Goal: Task Accomplishment & Management: Use online tool/utility

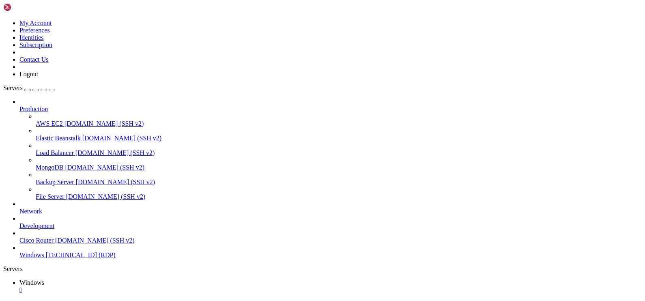
drag, startPoint x: 79, startPoint y: 366, endPoint x: 461, endPoint y: 365, distance: 382.0
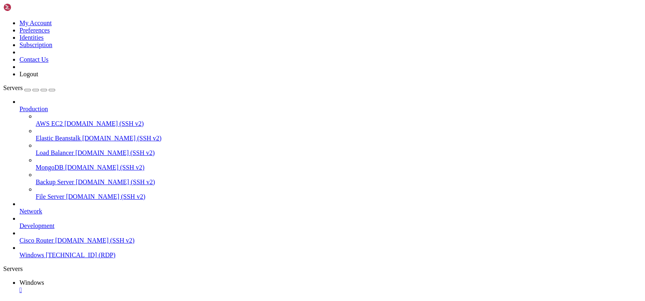
drag, startPoint x: 70, startPoint y: 364, endPoint x: 461, endPoint y: 365, distance: 391.3
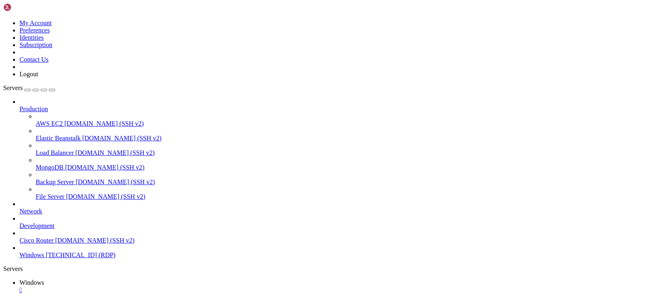
click at [62, 259] on span "[TECHNICAL_ID] (RDP)" at bounding box center [81, 255] width 70 height 7
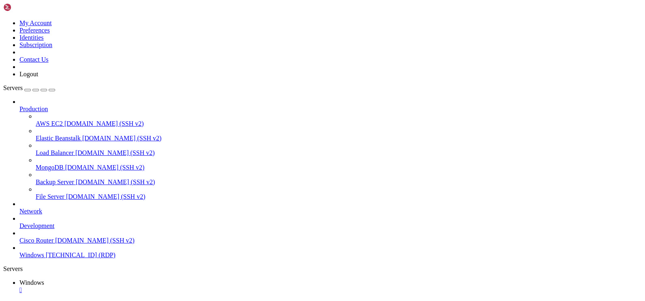
drag, startPoint x: 59, startPoint y: 367, endPoint x: 447, endPoint y: 438, distance: 394.5
drag, startPoint x: 54, startPoint y: 364, endPoint x: 387, endPoint y: 374, distance: 333.0
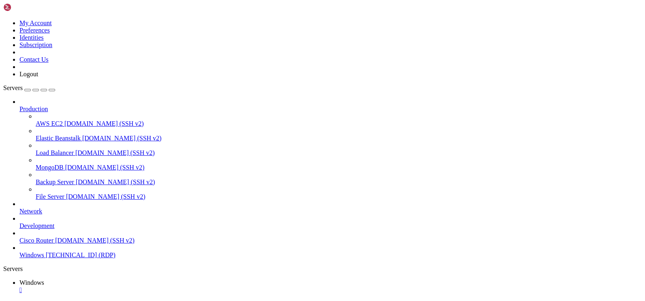
drag, startPoint x: 82, startPoint y: 365, endPoint x: 443, endPoint y: 380, distance: 360.8
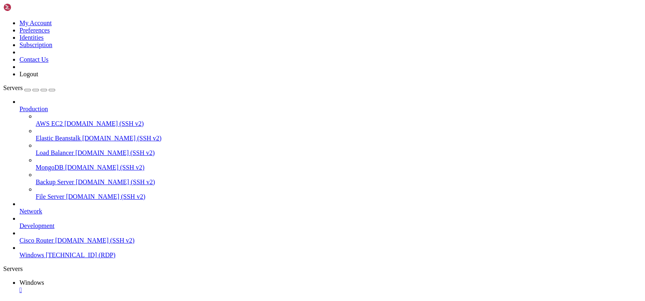
drag, startPoint x: 80, startPoint y: 364, endPoint x: 429, endPoint y: 371, distance: 350.0
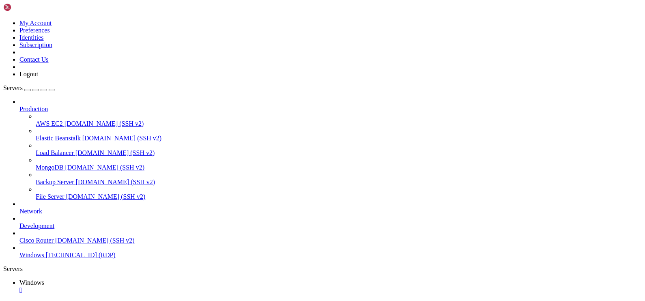
drag, startPoint x: 404, startPoint y: 373, endPoint x: 546, endPoint y: 440, distance: 157.6
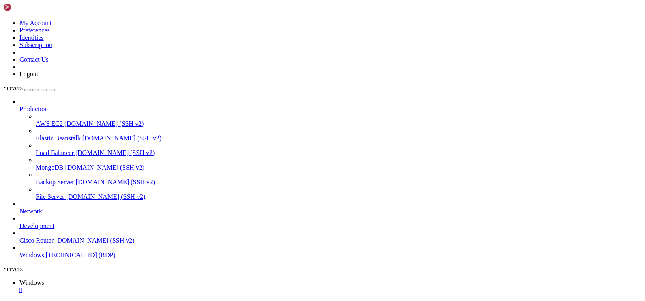
drag, startPoint x: 183, startPoint y: 458, endPoint x: 229, endPoint y: 459, distance: 46.3
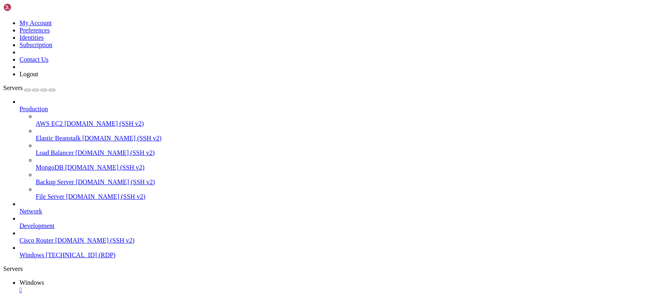
drag, startPoint x: 175, startPoint y: 457, endPoint x: 212, endPoint y: 458, distance: 37.8
drag, startPoint x: 83, startPoint y: 364, endPoint x: 290, endPoint y: 370, distance: 206.7
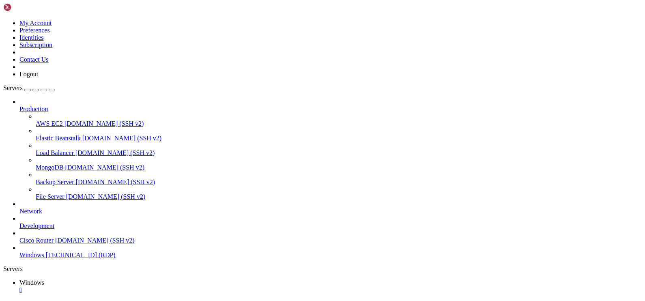
drag, startPoint x: 303, startPoint y: 378, endPoint x: 495, endPoint y: 380, distance: 192.0
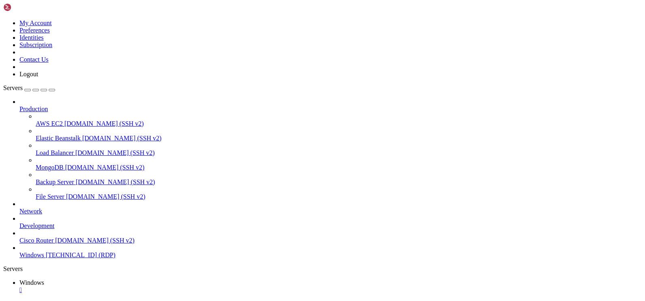
drag, startPoint x: 344, startPoint y: 420, endPoint x: 395, endPoint y: 449, distance: 58.9
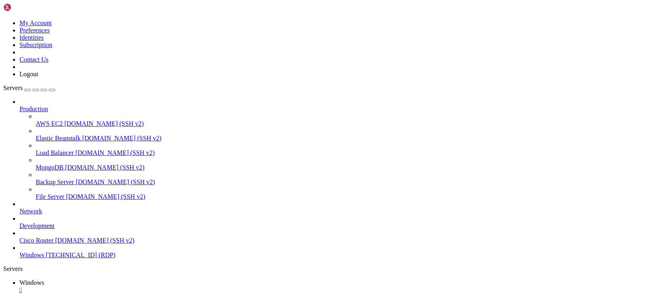
drag, startPoint x: 240, startPoint y: 452, endPoint x: 141, endPoint y: 451, distance: 98.7
drag, startPoint x: 193, startPoint y: 451, endPoint x: 289, endPoint y: 450, distance: 95.8
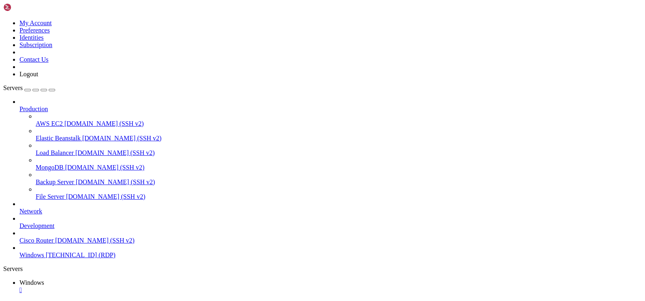
drag, startPoint x: 231, startPoint y: 538, endPoint x: 235, endPoint y: 538, distance: 4.1
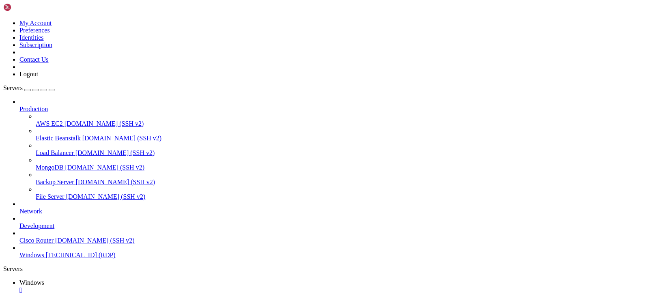
drag, startPoint x: 79, startPoint y: 364, endPoint x: 461, endPoint y: 388, distance: 383.2
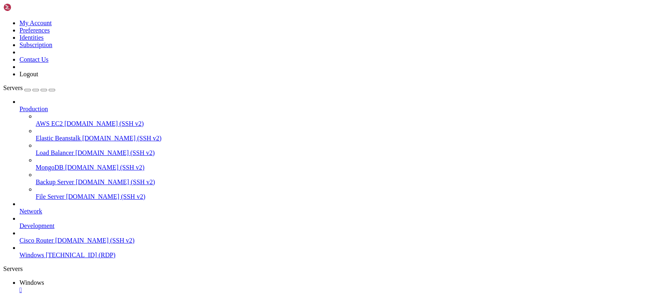
drag, startPoint x: 235, startPoint y: 589, endPoint x: 104, endPoint y: 516, distance: 150.3
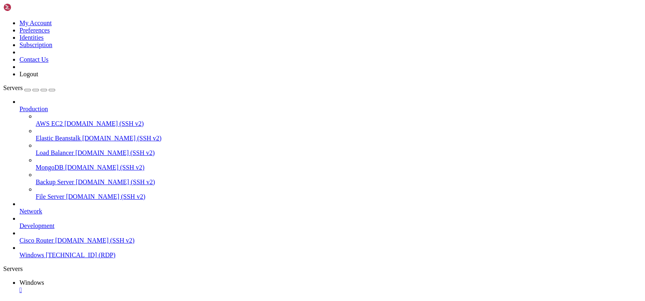
drag, startPoint x: 60, startPoint y: 364, endPoint x: 495, endPoint y: 366, distance: 435.6
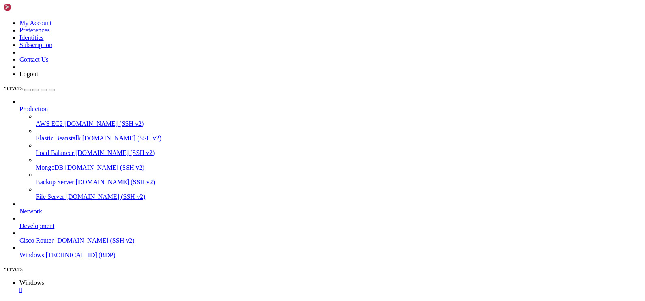
drag, startPoint x: 225, startPoint y: 417, endPoint x: 79, endPoint y: 412, distance: 146.2
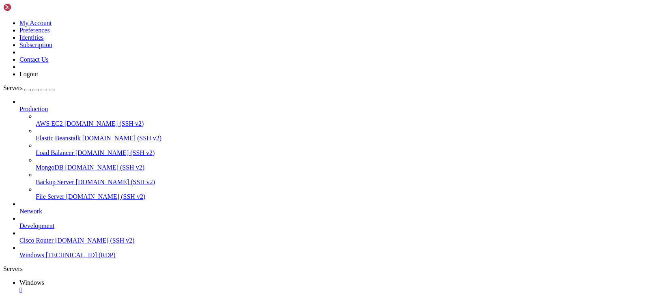
drag, startPoint x: 221, startPoint y: 458, endPoint x: 135, endPoint y: 455, distance: 86.5
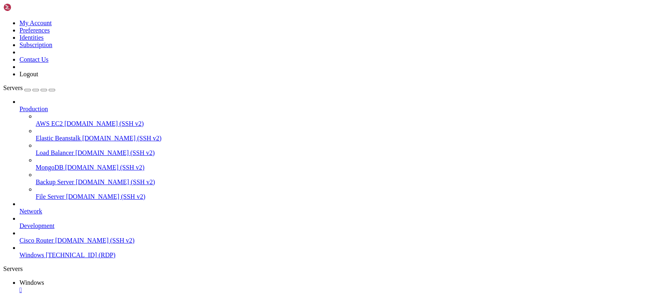
drag, startPoint x: 481, startPoint y: 365, endPoint x: 524, endPoint y: 372, distance: 42.8
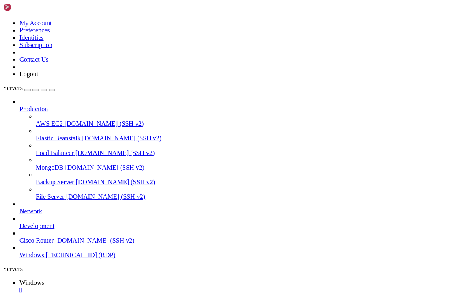
click at [52, 90] on icon "button" at bounding box center [52, 90] width 0 height 0
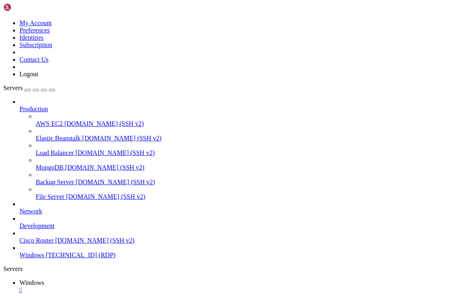
drag, startPoint x: 85, startPoint y: 366, endPoint x: 380, endPoint y: 366, distance: 294.7
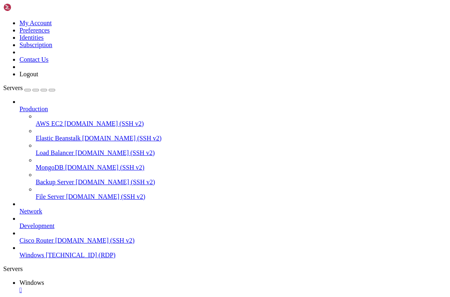
drag, startPoint x: 358, startPoint y: 370, endPoint x: 425, endPoint y: 408, distance: 76.5
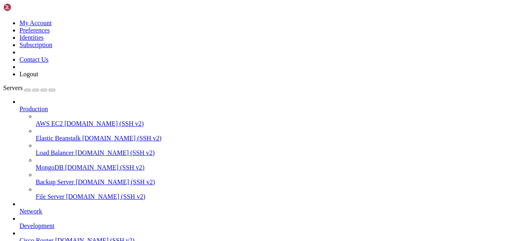
click at [52, 90] on icon "button" at bounding box center [52, 90] width 0 height 0
drag, startPoint x: 123, startPoint y: 367, endPoint x: 378, endPoint y: 381, distance: 254.5
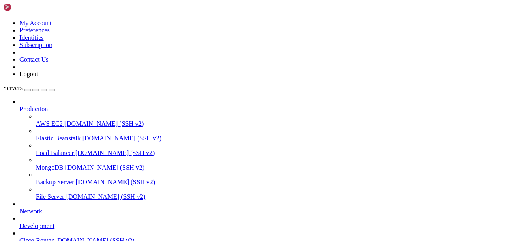
drag, startPoint x: 220, startPoint y: 360, endPoint x: 502, endPoint y: 390, distance: 283.6
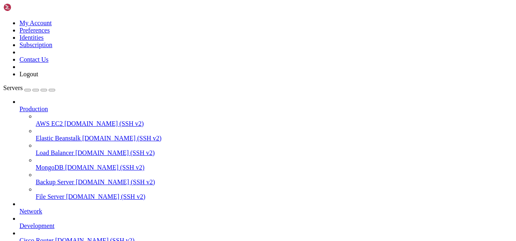
drag, startPoint x: 438, startPoint y: 384, endPoint x: 488, endPoint y: 392, distance: 50.6
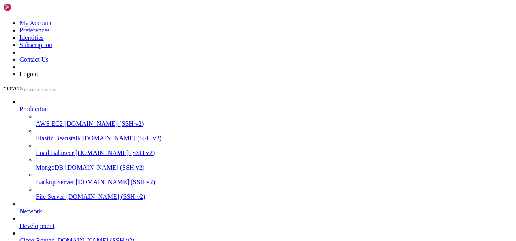
drag, startPoint x: 260, startPoint y: 395, endPoint x: 427, endPoint y: 388, distance: 167.4
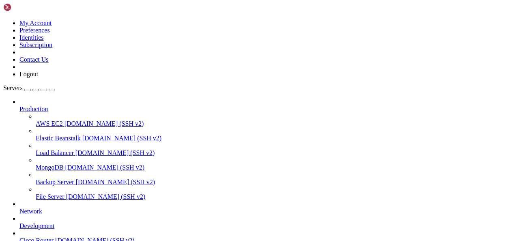
drag, startPoint x: 495, startPoint y: 391, endPoint x: 158, endPoint y: 373, distance: 338.2
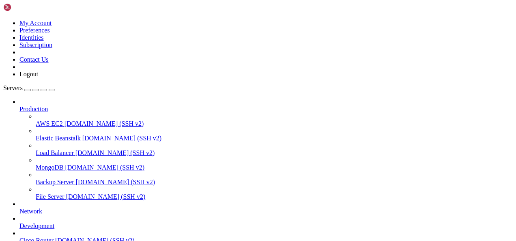
drag, startPoint x: 469, startPoint y: 368, endPoint x: 208, endPoint y: 373, distance: 260.7
drag, startPoint x: 192, startPoint y: 372, endPoint x: 439, endPoint y: 367, distance: 247.3
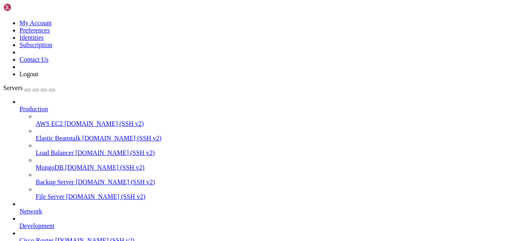
drag, startPoint x: 463, startPoint y: 370, endPoint x: 204, endPoint y: 491, distance: 285.5
drag, startPoint x: 174, startPoint y: 490, endPoint x: 438, endPoint y: 423, distance: 271.9
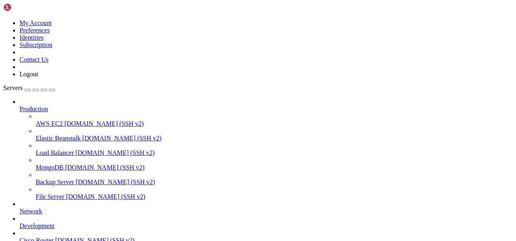
drag, startPoint x: 378, startPoint y: 529, endPoint x: 159, endPoint y: 455, distance: 231.6
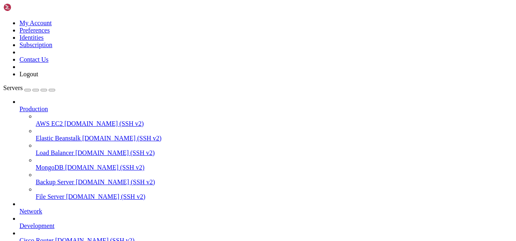
drag, startPoint x: 245, startPoint y: 363, endPoint x: 250, endPoint y: 366, distance: 5.3
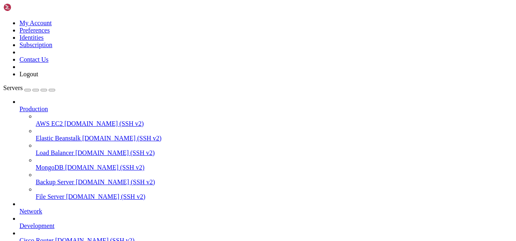
drag, startPoint x: 352, startPoint y: 529, endPoint x: 173, endPoint y: 451, distance: 194.9
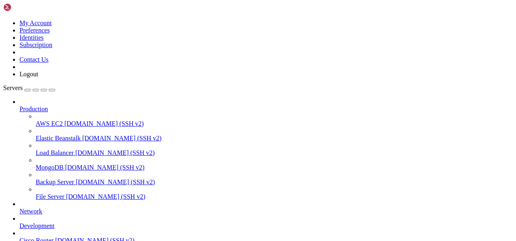
drag, startPoint x: 487, startPoint y: 462, endPoint x: 493, endPoint y: 496, distance: 34.6
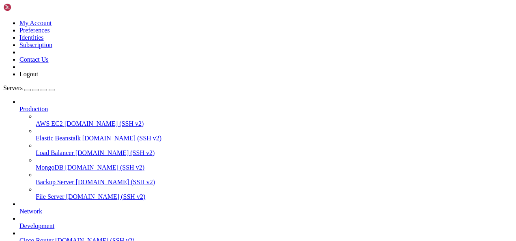
drag, startPoint x: 464, startPoint y: 517, endPoint x: 489, endPoint y: 421, distance: 98.5
drag, startPoint x: 235, startPoint y: 455, endPoint x: 229, endPoint y: 454, distance: 6.2
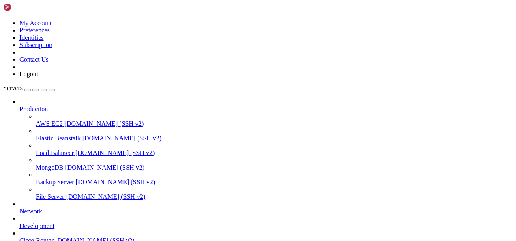
drag, startPoint x: 433, startPoint y: 391, endPoint x: 374, endPoint y: 450, distance: 83.0
drag, startPoint x: 66, startPoint y: 365, endPoint x: 474, endPoint y: 370, distance: 408.0
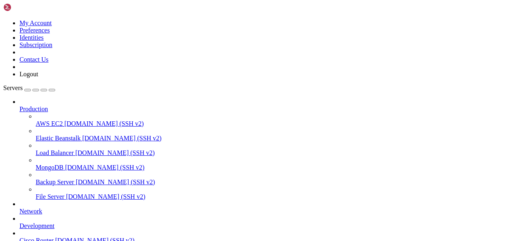
drag, startPoint x: 371, startPoint y: 449, endPoint x: 358, endPoint y: 399, distance: 51.4
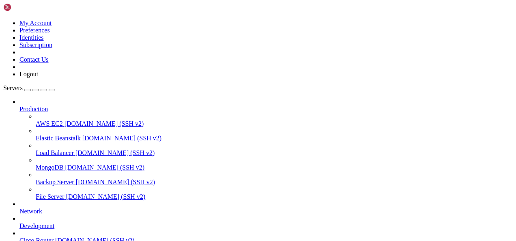
drag, startPoint x: 60, startPoint y: 365, endPoint x: 504, endPoint y: 386, distance: 444.2
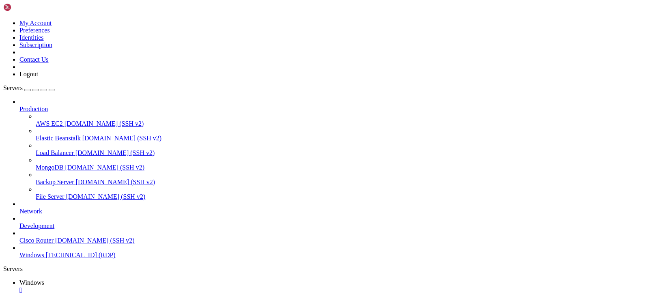
drag, startPoint x: 560, startPoint y: 387, endPoint x: 404, endPoint y: 368, distance: 157.0
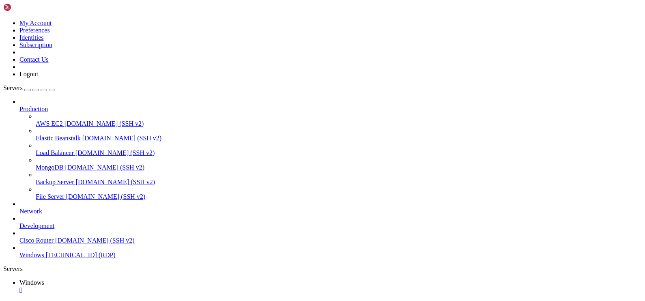
drag, startPoint x: 50, startPoint y: 364, endPoint x: 537, endPoint y: 381, distance: 487.4
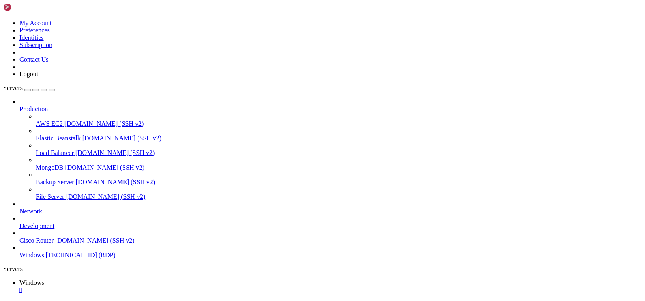
drag, startPoint x: 414, startPoint y: 394, endPoint x: 53, endPoint y: 388, distance: 360.9
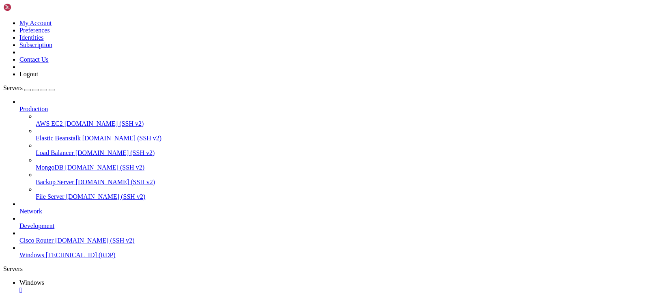
drag, startPoint x: 405, startPoint y: 396, endPoint x: 59, endPoint y: 386, distance: 345.6
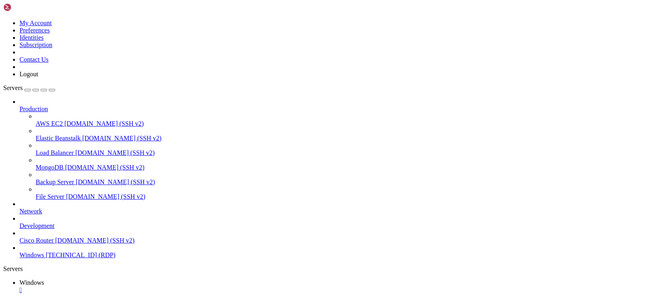
drag, startPoint x: 255, startPoint y: 484, endPoint x: 259, endPoint y: 481, distance: 5.0
drag, startPoint x: 269, startPoint y: 496, endPoint x: 87, endPoint y: 493, distance: 181.5
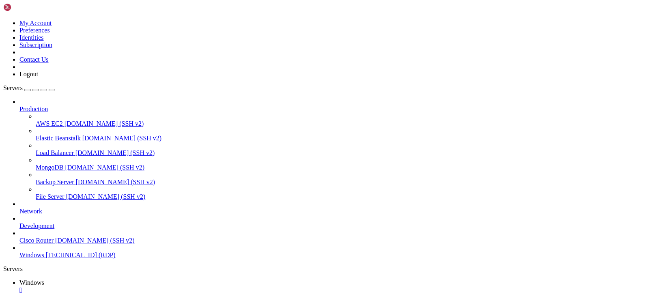
drag, startPoint x: 145, startPoint y: 395, endPoint x: 149, endPoint y: 395, distance: 4.5
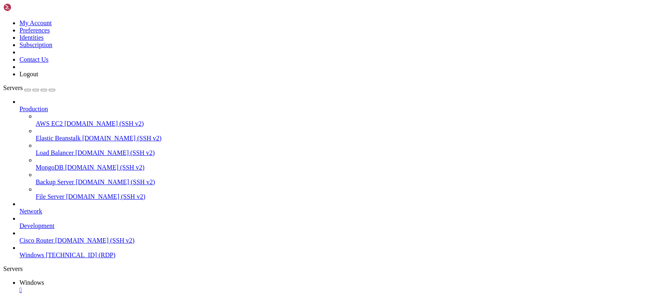
drag, startPoint x: 162, startPoint y: 455, endPoint x: 93, endPoint y: 454, distance: 69.4
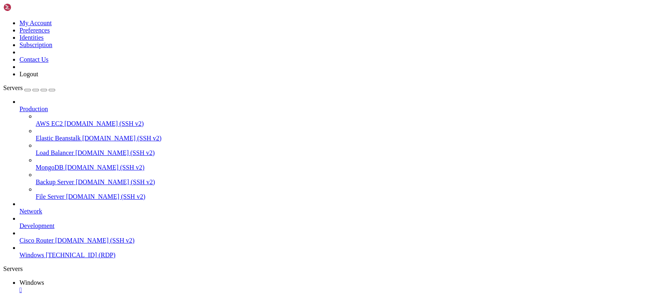
drag, startPoint x: 326, startPoint y: 418, endPoint x: 96, endPoint y: 419, distance: 229.8
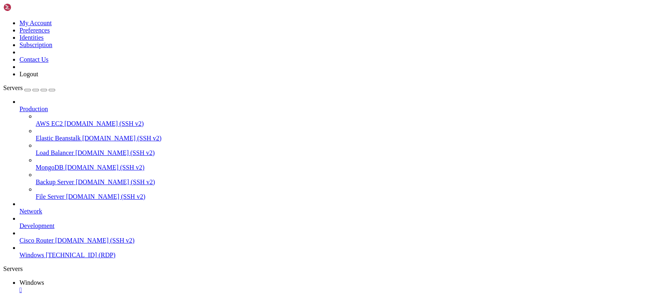
drag, startPoint x: 248, startPoint y: 435, endPoint x: 170, endPoint y: 434, distance: 78.4
drag, startPoint x: 180, startPoint y: 449, endPoint x: 92, endPoint y: 449, distance: 87.7
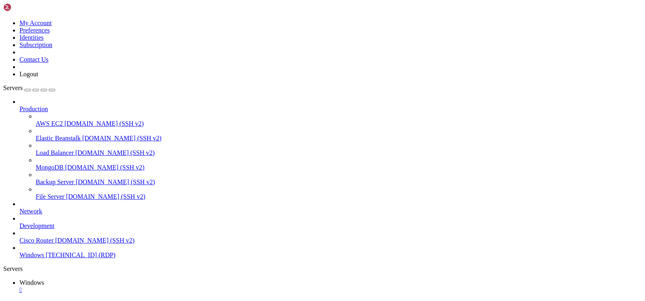
drag, startPoint x: 265, startPoint y: 476, endPoint x: 285, endPoint y: 468, distance: 21.0
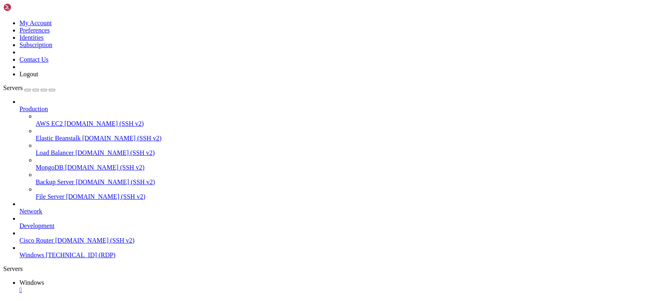
drag, startPoint x: 386, startPoint y: 543, endPoint x: 121, endPoint y: 512, distance: 266.1
drag, startPoint x: 308, startPoint y: 577, endPoint x: 327, endPoint y: 564, distance: 22.9
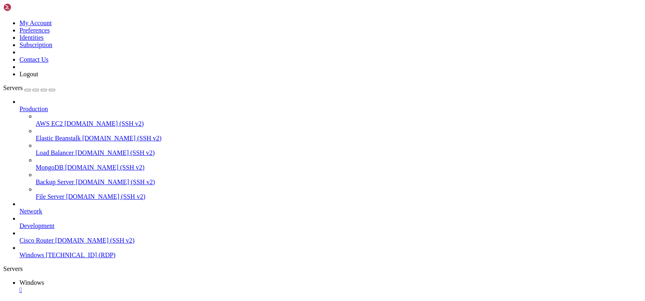
drag, startPoint x: 233, startPoint y: 546, endPoint x: 128, endPoint y: 512, distance: 109.9
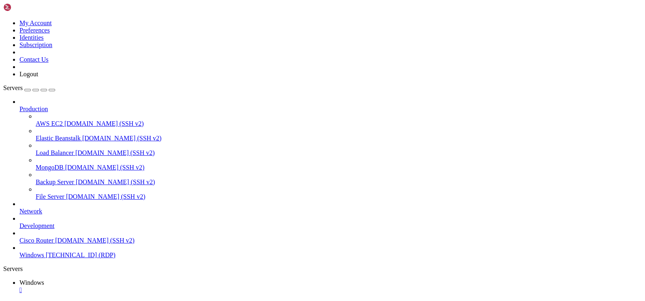
drag, startPoint x: 314, startPoint y: 530, endPoint x: 162, endPoint y: 530, distance: 151.4
drag, startPoint x: 176, startPoint y: 511, endPoint x: 82, endPoint y: 509, distance: 93.4
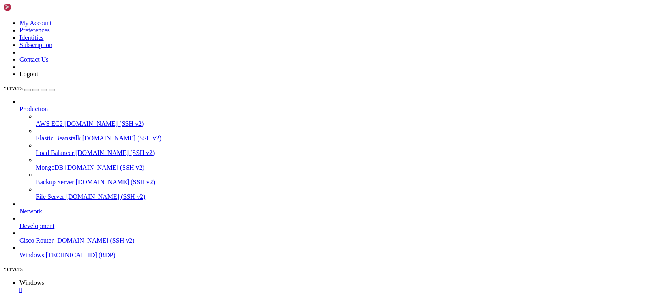
drag, startPoint x: 240, startPoint y: 479, endPoint x: 66, endPoint y: 477, distance: 174.2
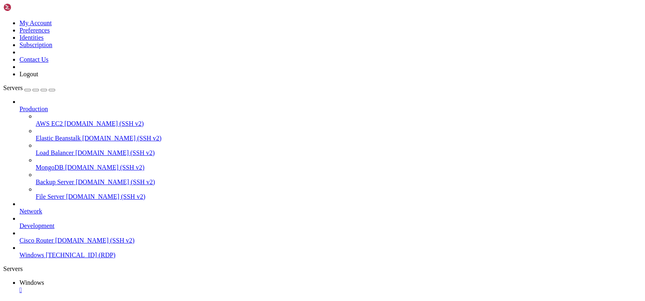
drag, startPoint x: 249, startPoint y: 488, endPoint x: 153, endPoint y: 486, distance: 96.6
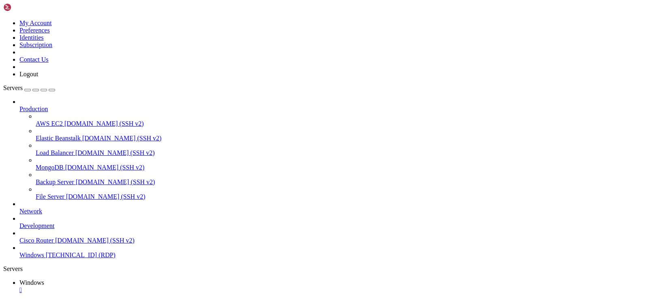
drag, startPoint x: 231, startPoint y: 407, endPoint x: 140, endPoint y: 408, distance: 90.9
